Goal: Task Accomplishment & Management: Manage account settings

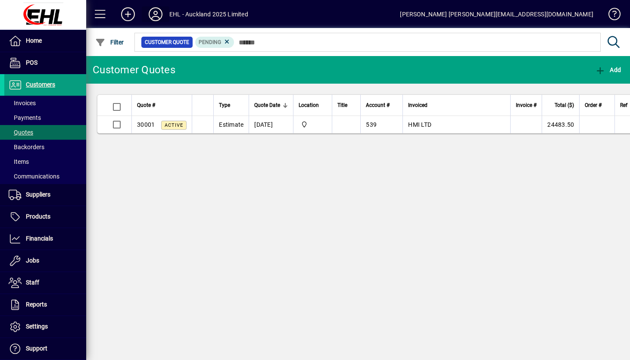
click at [163, 16] on icon at bounding box center [155, 14] width 17 height 14
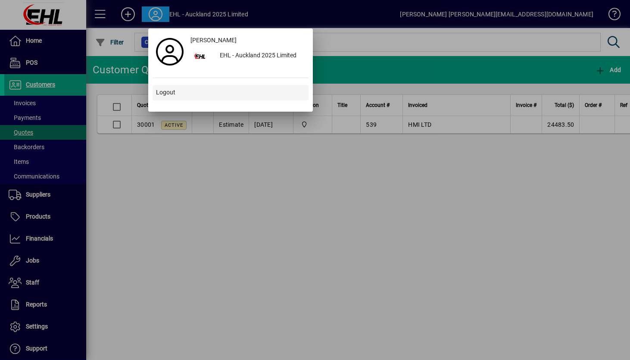
click at [168, 96] on span "Logout" at bounding box center [165, 92] width 19 height 9
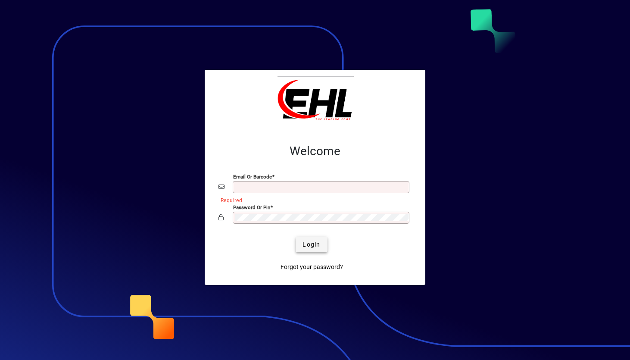
type input "**********"
click at [313, 246] on span "Login" at bounding box center [312, 244] width 18 height 9
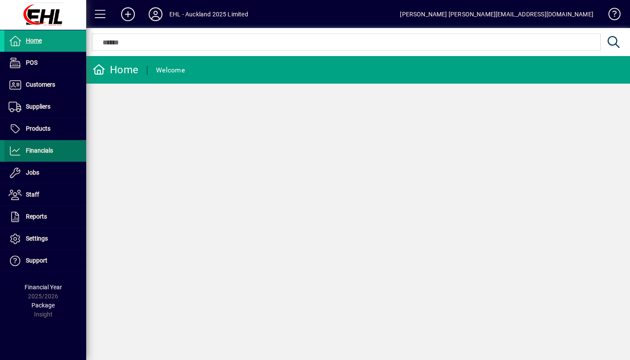
click at [46, 150] on span "Financials" at bounding box center [39, 150] width 27 height 7
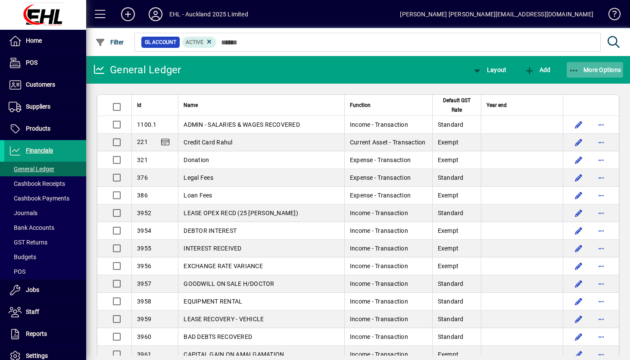
click at [600, 70] on span "More Options" at bounding box center [595, 69] width 53 height 7
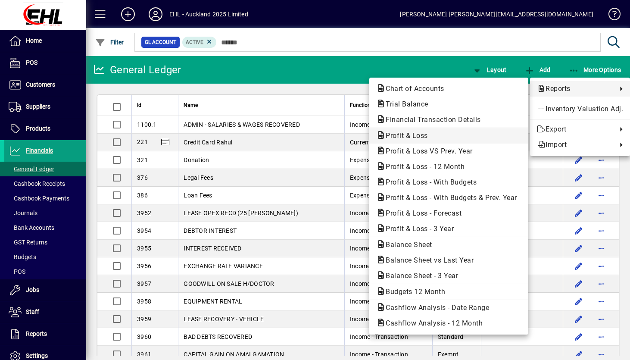
click at [438, 133] on span "Profit & Loss" at bounding box center [448, 136] width 145 height 10
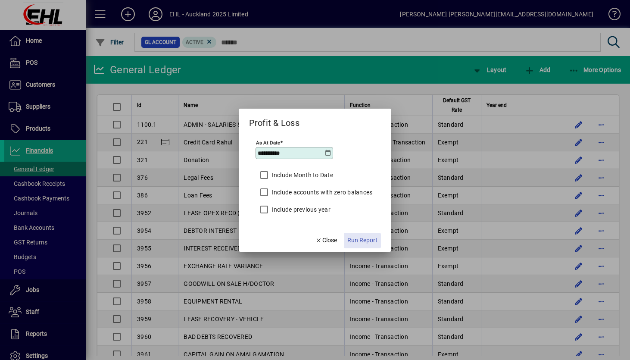
click at [356, 245] on span "button" at bounding box center [362, 240] width 37 height 21
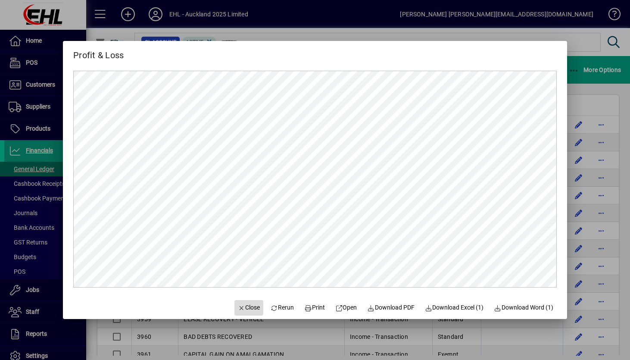
click at [249, 310] on span "Close" at bounding box center [249, 307] width 22 height 9
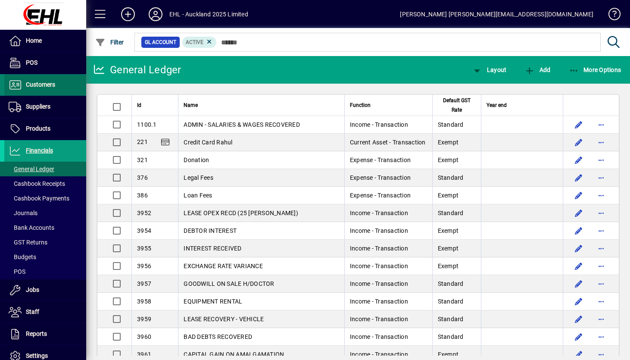
click at [61, 87] on span at bounding box center [45, 85] width 82 height 21
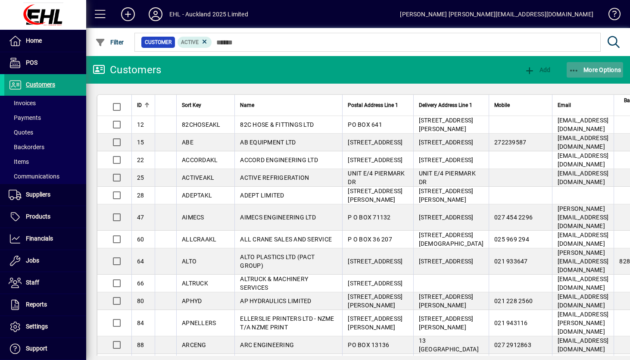
click at [599, 77] on span "button" at bounding box center [595, 69] width 57 height 21
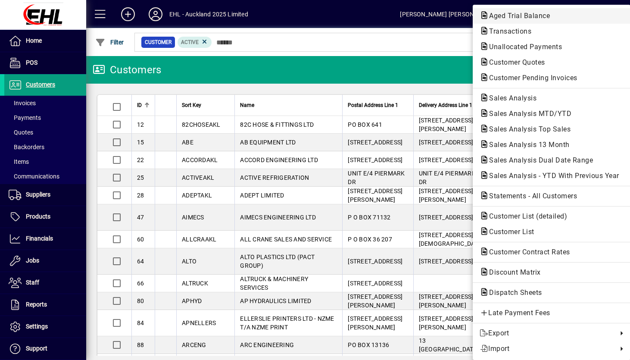
click at [545, 15] on span "Aged Trial Balance" at bounding box center [517, 16] width 75 height 8
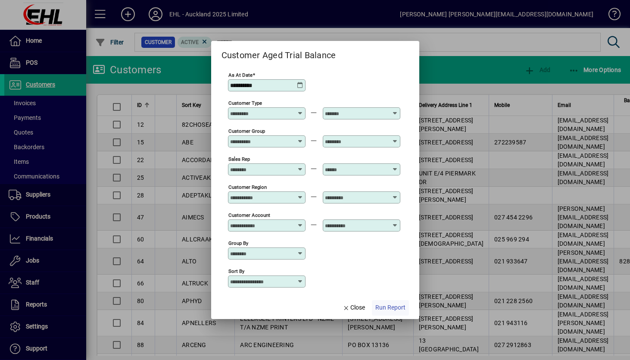
click at [392, 309] on span "Run Report" at bounding box center [390, 307] width 30 height 9
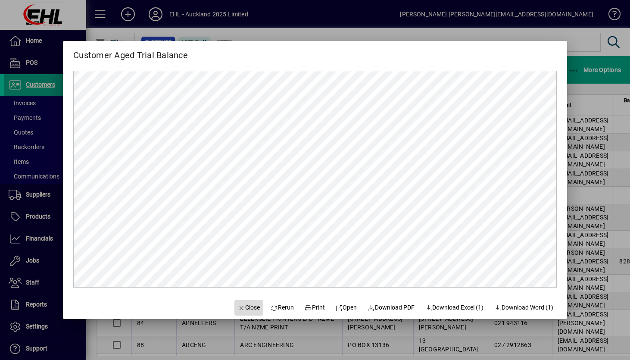
click at [250, 309] on span "Close" at bounding box center [249, 307] width 22 height 9
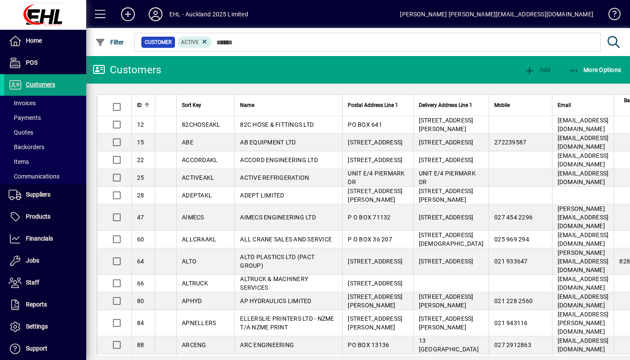
click at [157, 11] on icon at bounding box center [155, 14] width 17 height 14
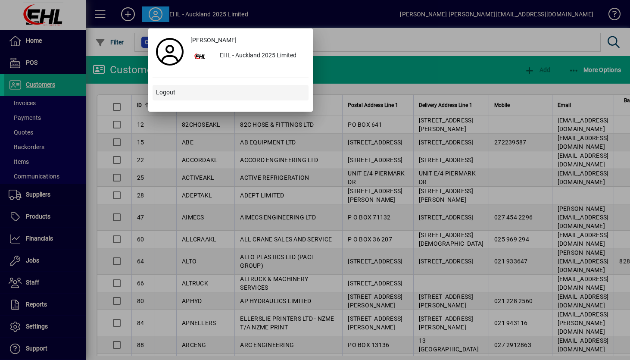
click at [164, 95] on span "Logout" at bounding box center [165, 92] width 19 height 9
